Goal: Transaction & Acquisition: Purchase product/service

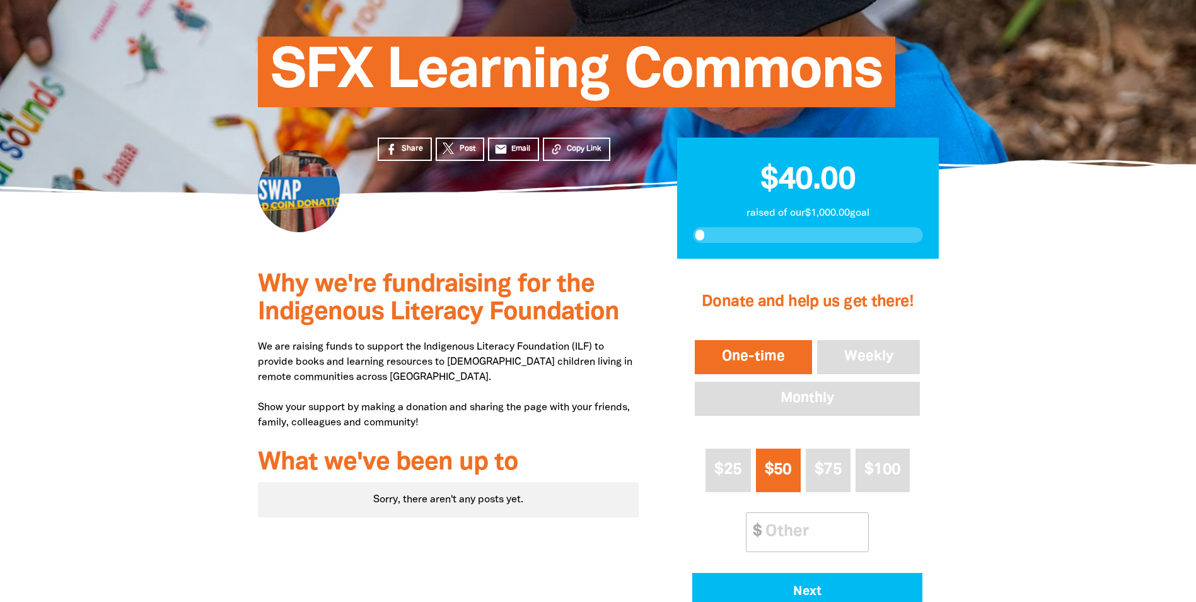
scroll to position [189, 0]
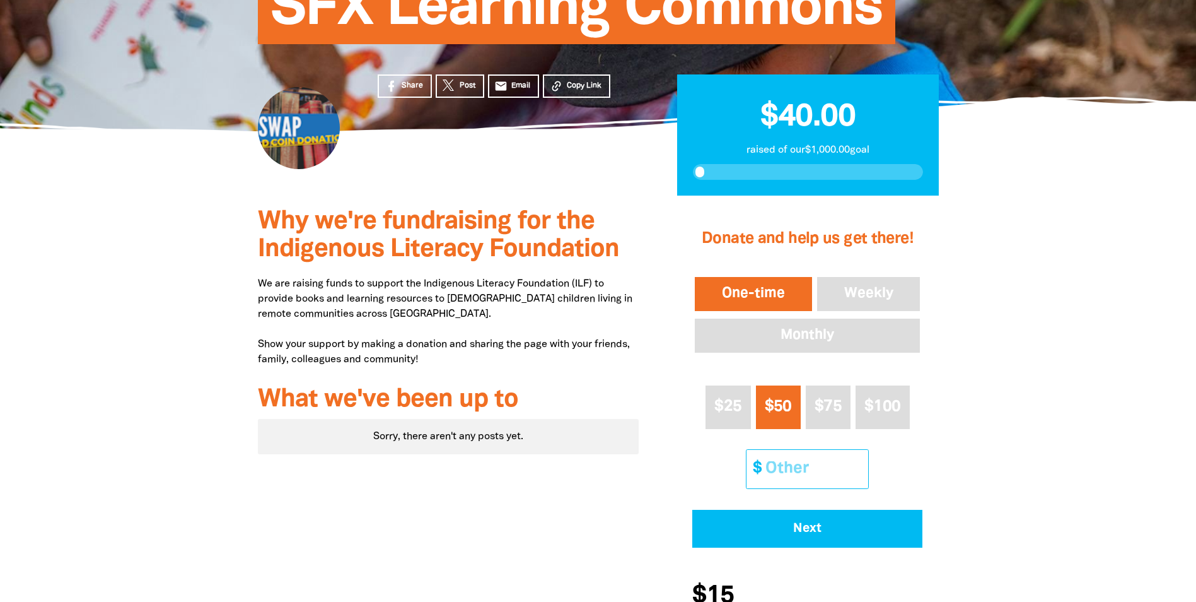
click at [783, 464] on input "Other Amount" at bounding box center [813, 469] width 112 height 38
type input "10"
click at [985, 410] on div at bounding box center [598, 427] width 1196 height 462
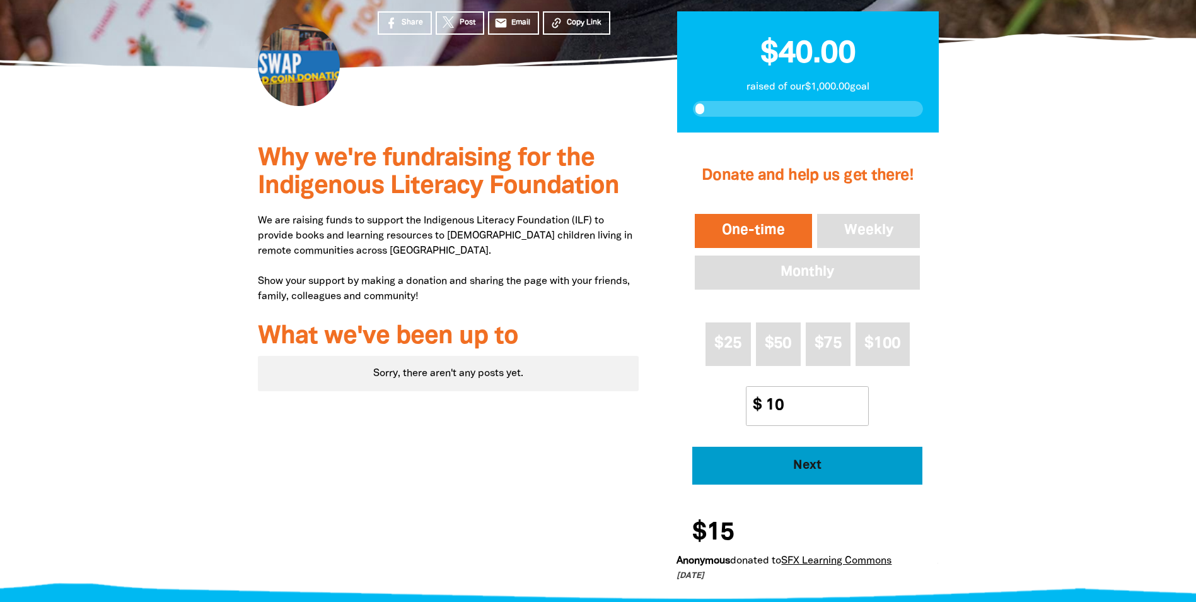
click at [848, 457] on button "Next" at bounding box center [807, 466] width 230 height 38
select select "AU"
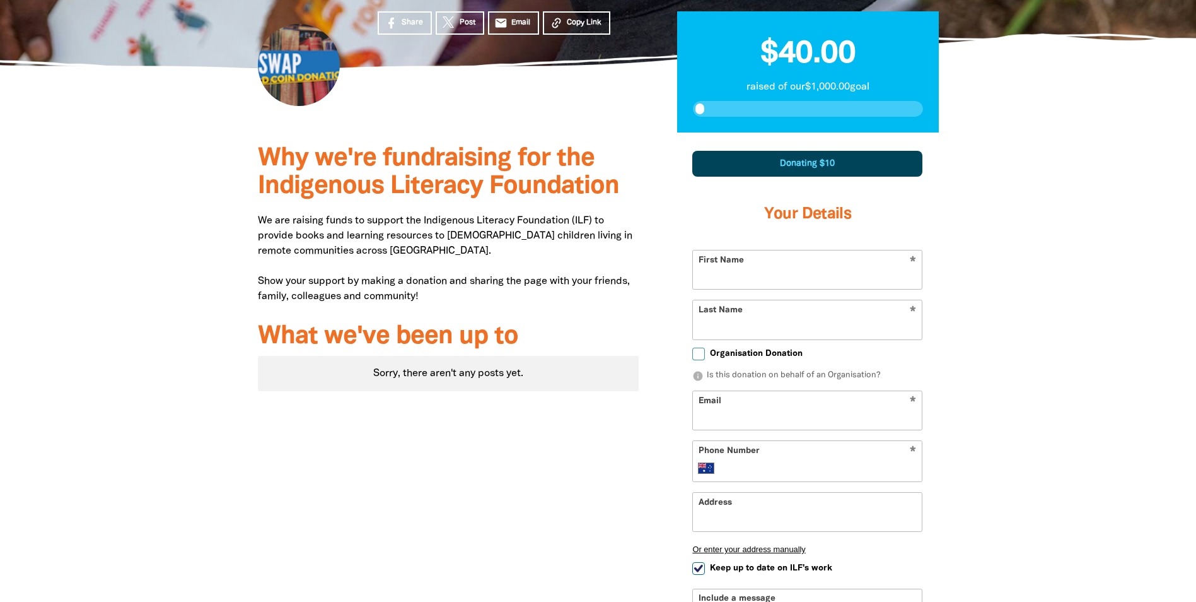
scroll to position [370, 0]
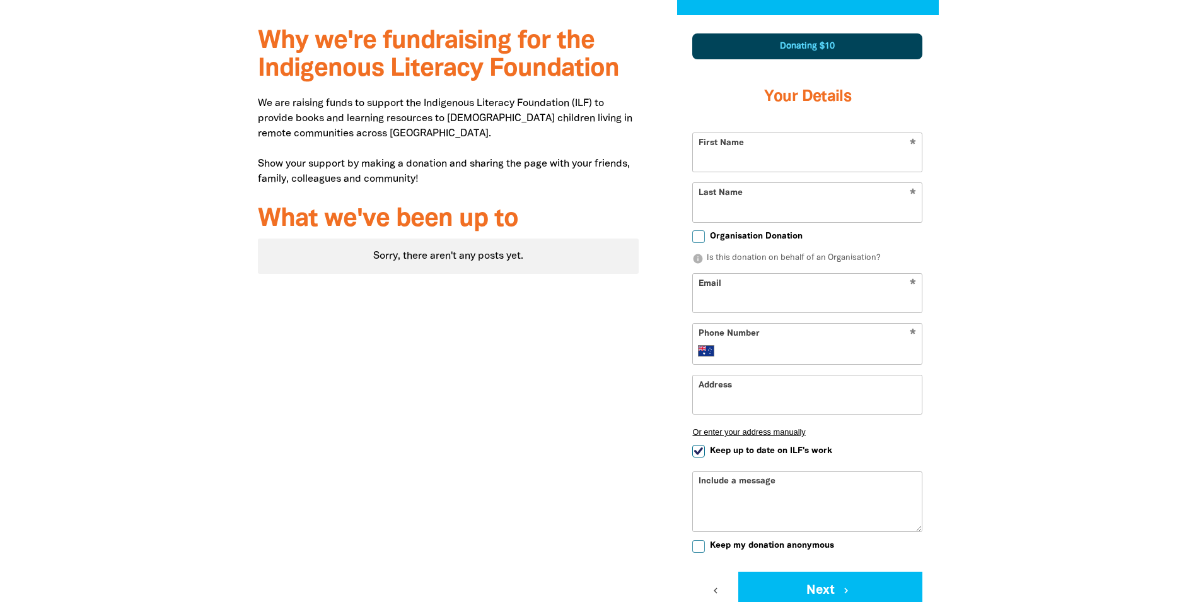
click at [782, 158] on input "First Name" at bounding box center [807, 152] width 229 height 38
type input "[PERSON_NAME]"
type input "elc.holyspirit@cg.catholic.edu.au"
type input "+61 2 6162 0488"
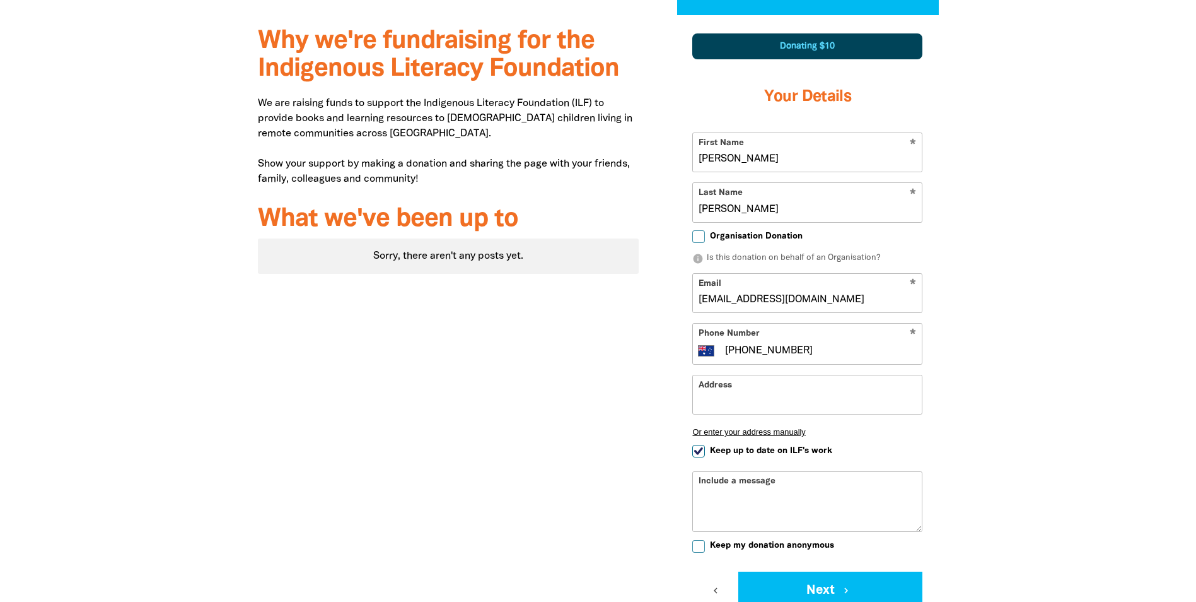
drag, startPoint x: 877, startPoint y: 298, endPoint x: 674, endPoint y: 300, distance: 202.5
click at [674, 300] on div "1 2 3 Donating $10 Your Details * First Name Saadia * Last Name Sami Organisati…" at bounding box center [808, 367] width 300 height 704
type input "saadia.sami@sfx.act.edu.au"
click at [816, 353] on input "+61 2 6162 0488" at bounding box center [820, 350] width 193 height 15
type input "+61 2"
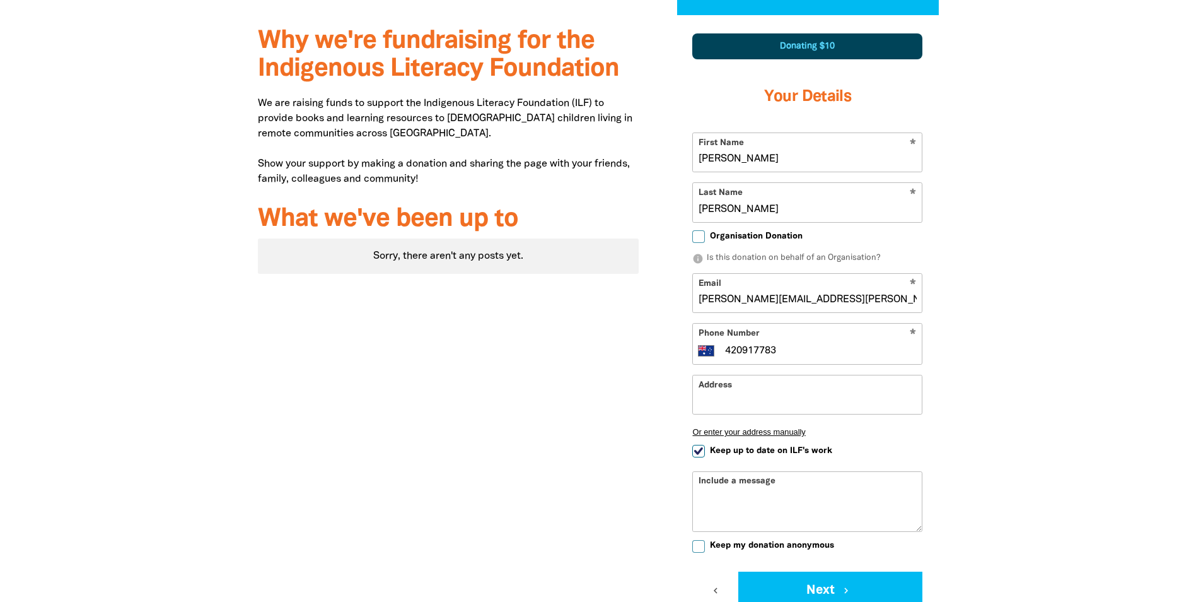
type input "+61 420 917 783"
type input "110 Kelleway Ave, NICHOLLS ACT 2913"
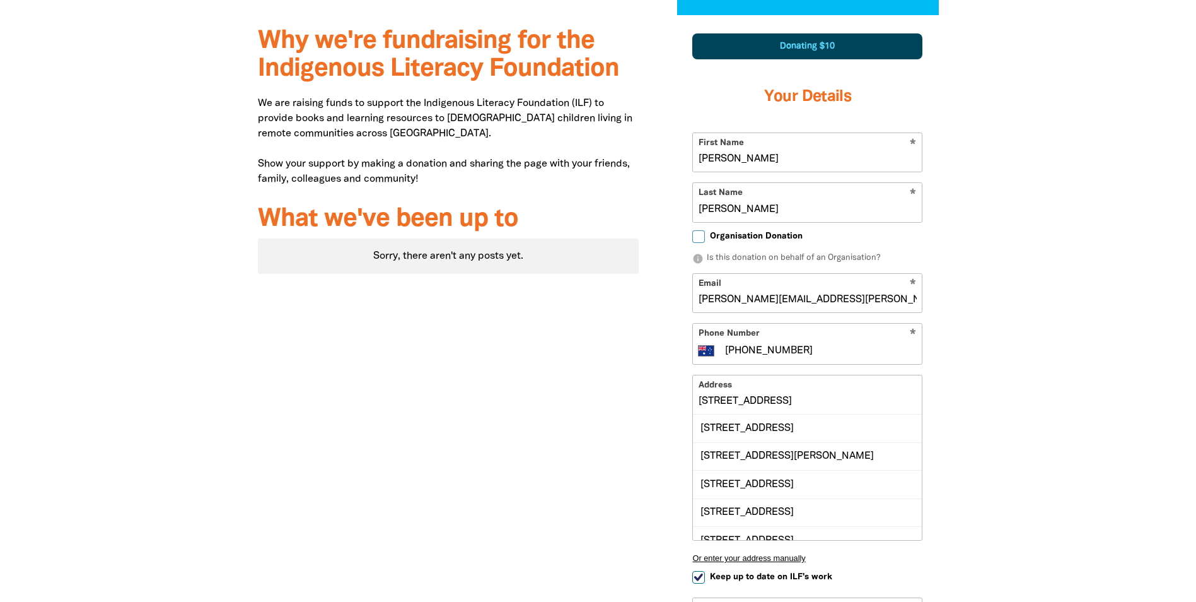
click at [880, 409] on input "110 Kelleway Ave, NICHOLLS ACT 2913" at bounding box center [807, 394] width 229 height 38
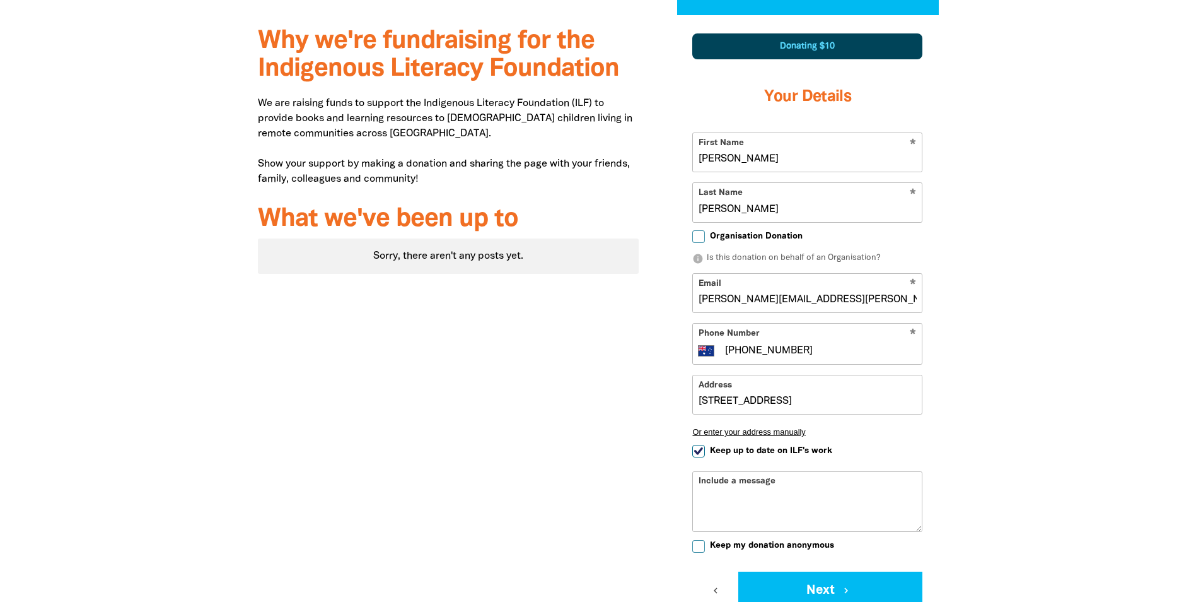
click at [964, 387] on div "Why we're fundraising for the Indigenous Literacy Foundation We are raising fun…" at bounding box center [598, 367] width 757 height 704
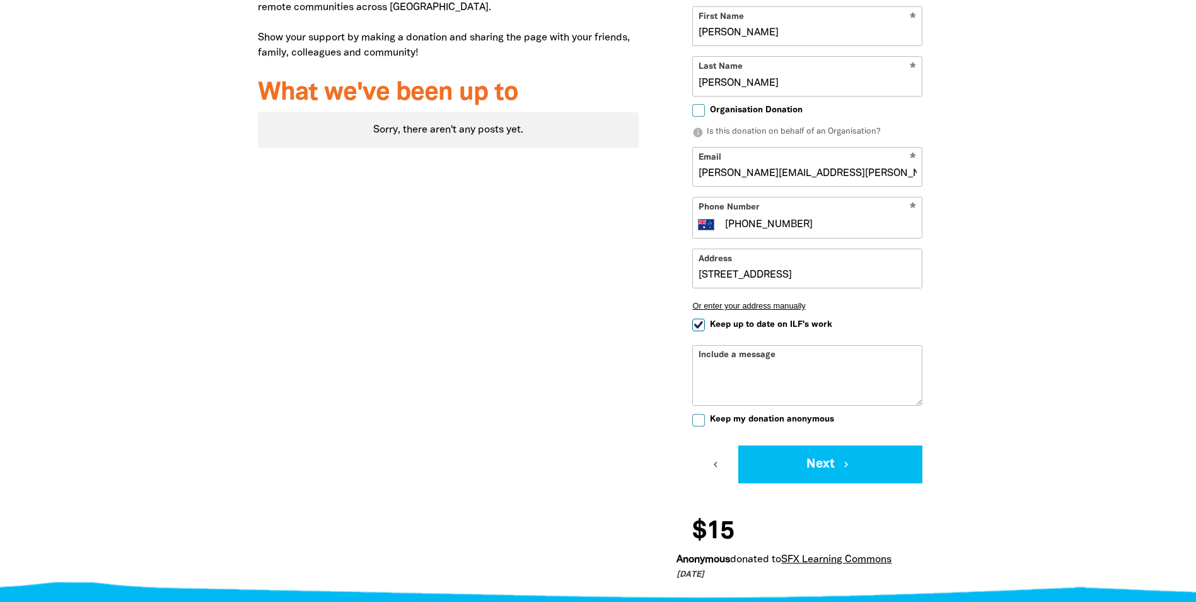
click at [830, 369] on textarea "Include a message" at bounding box center [807, 385] width 229 height 40
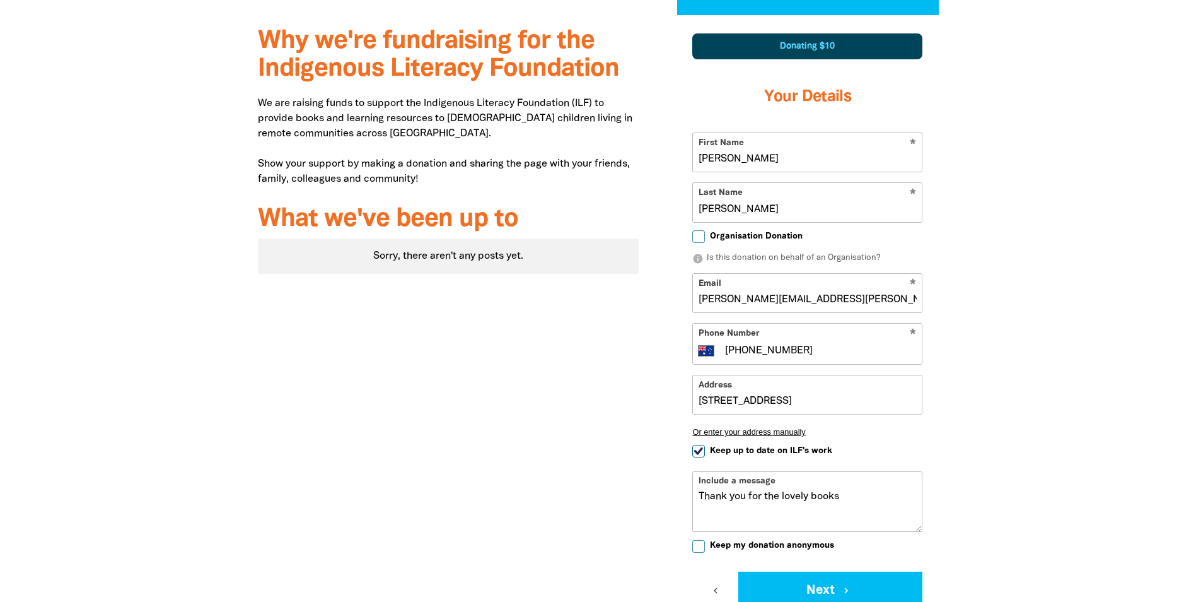
scroll to position [622, 0]
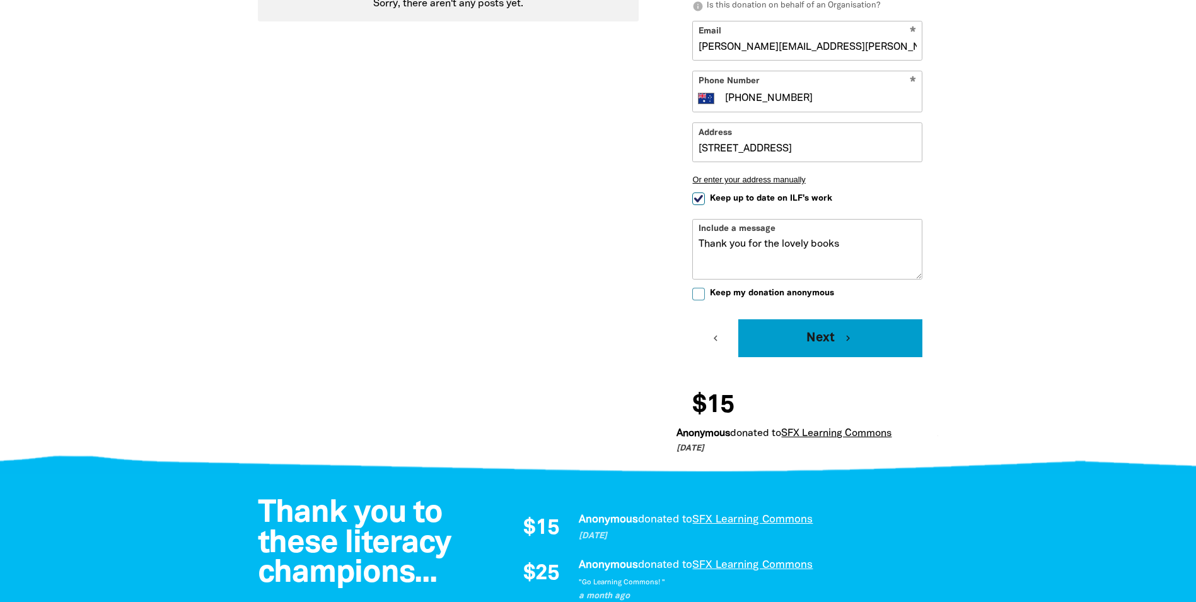
type textarea "Thank you for the lovely books"
click at [814, 341] on button "Next chevron_right" at bounding box center [831, 338] width 184 height 38
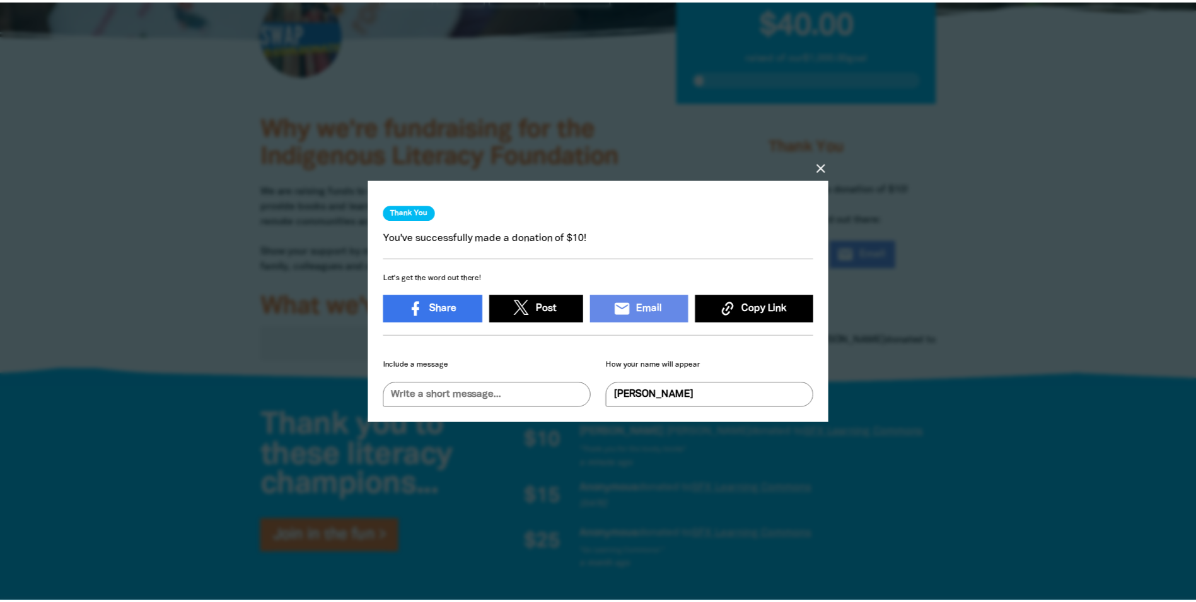
scroll to position [8, 0]
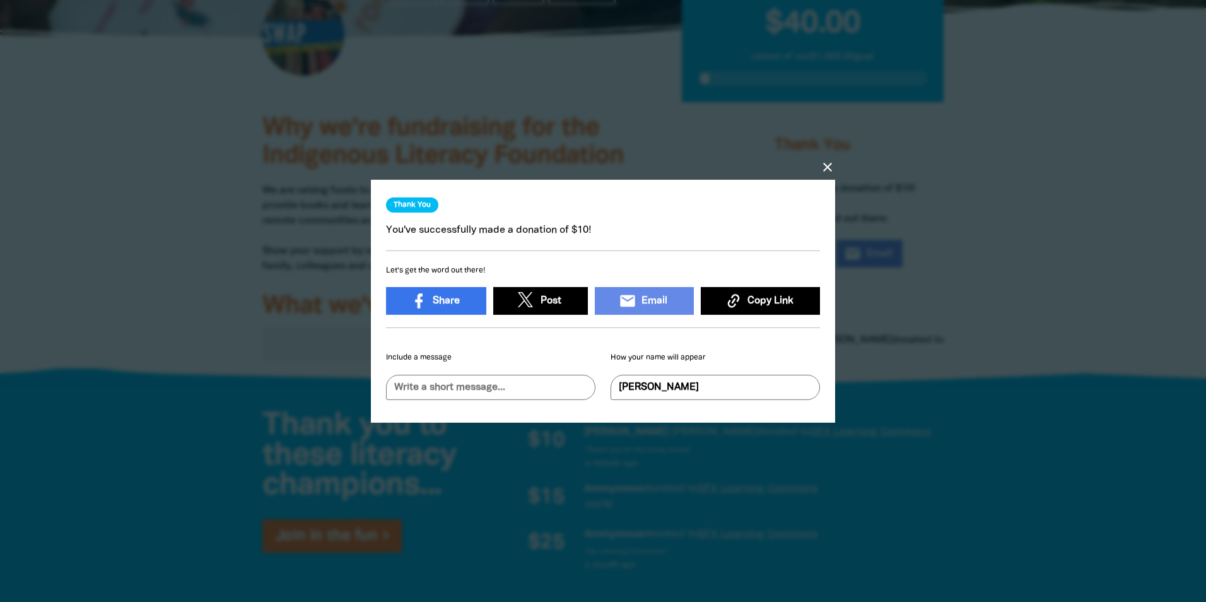
click at [831, 159] on icon "close" at bounding box center [827, 166] width 15 height 15
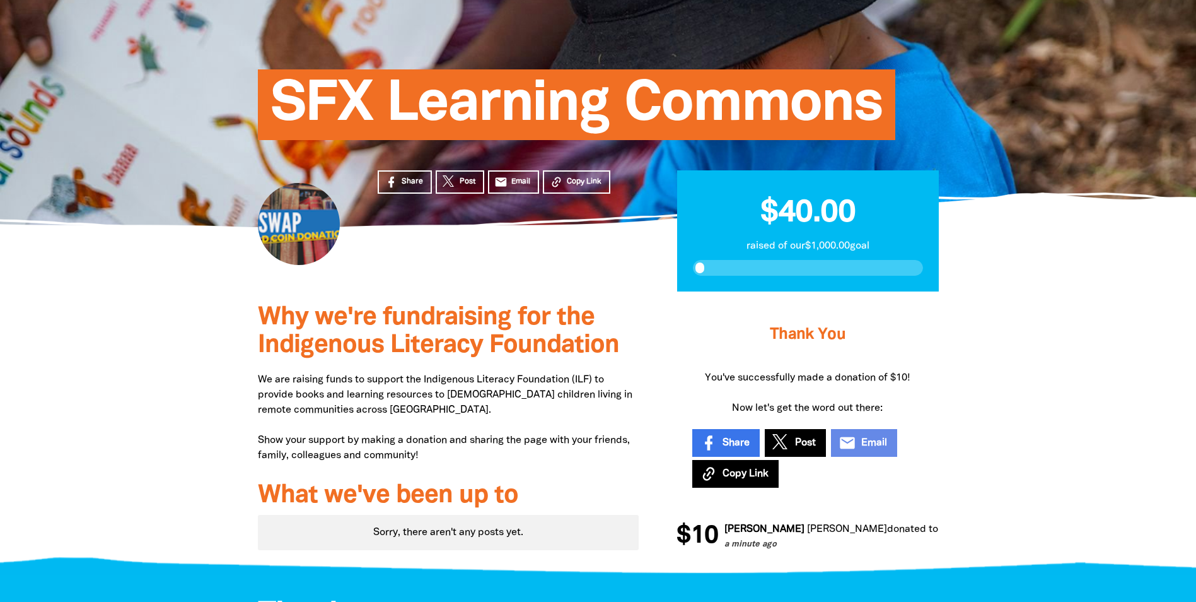
scroll to position [0, 0]
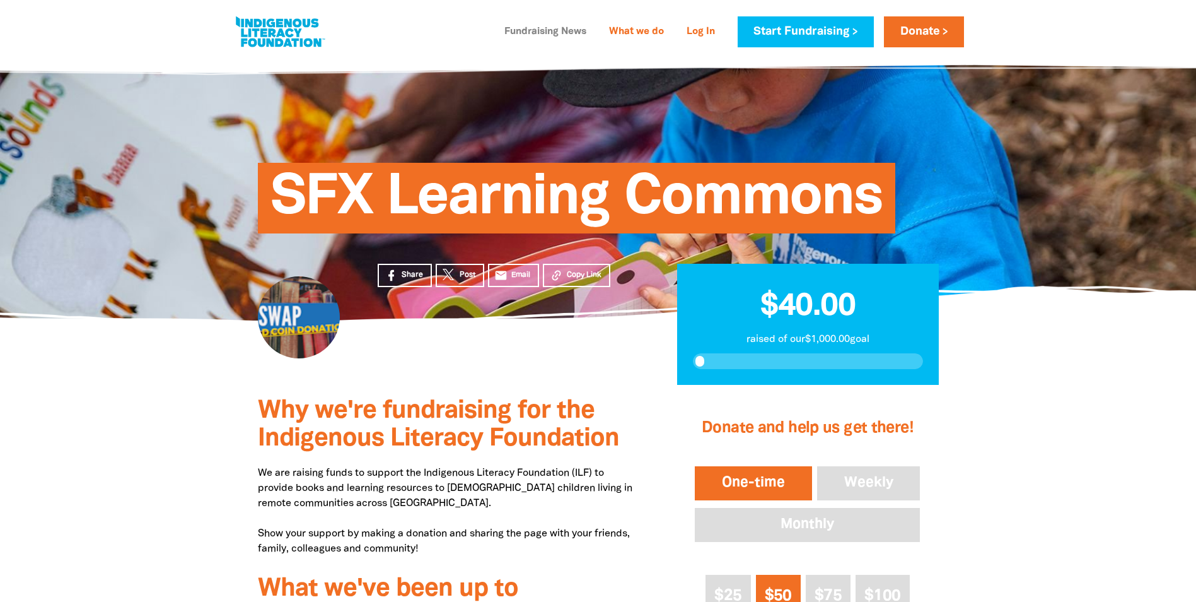
click at [539, 28] on link "Fundraising News" at bounding box center [545, 32] width 97 height 20
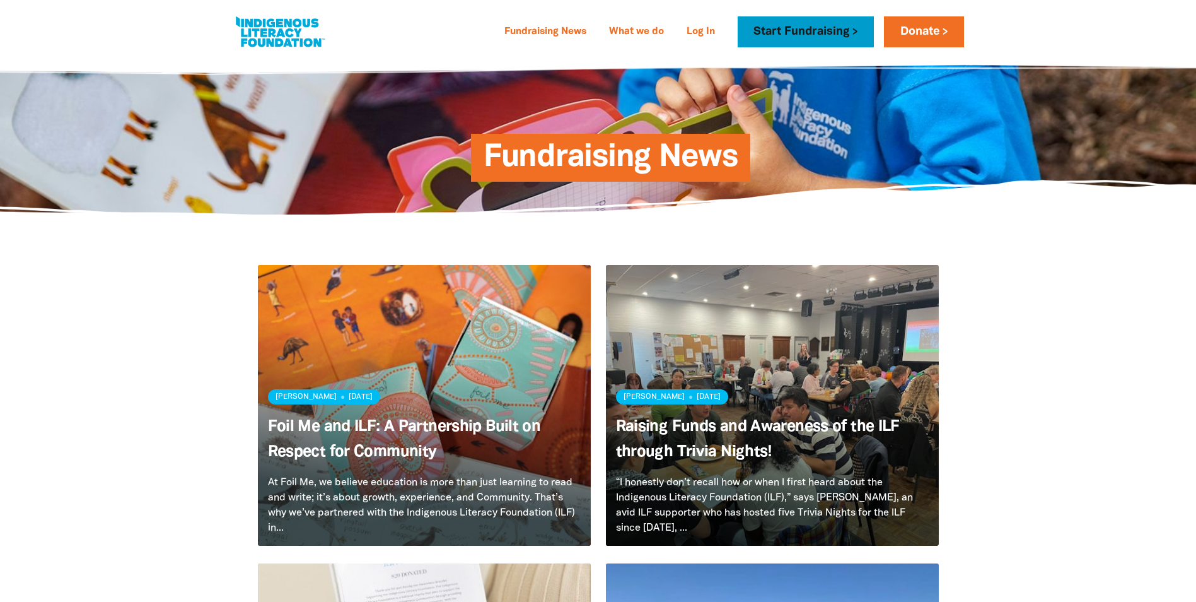
click at [766, 44] on link "Start Fundraising" at bounding box center [806, 31] width 136 height 31
select select "AU"
